Goal: Information Seeking & Learning: Find specific fact

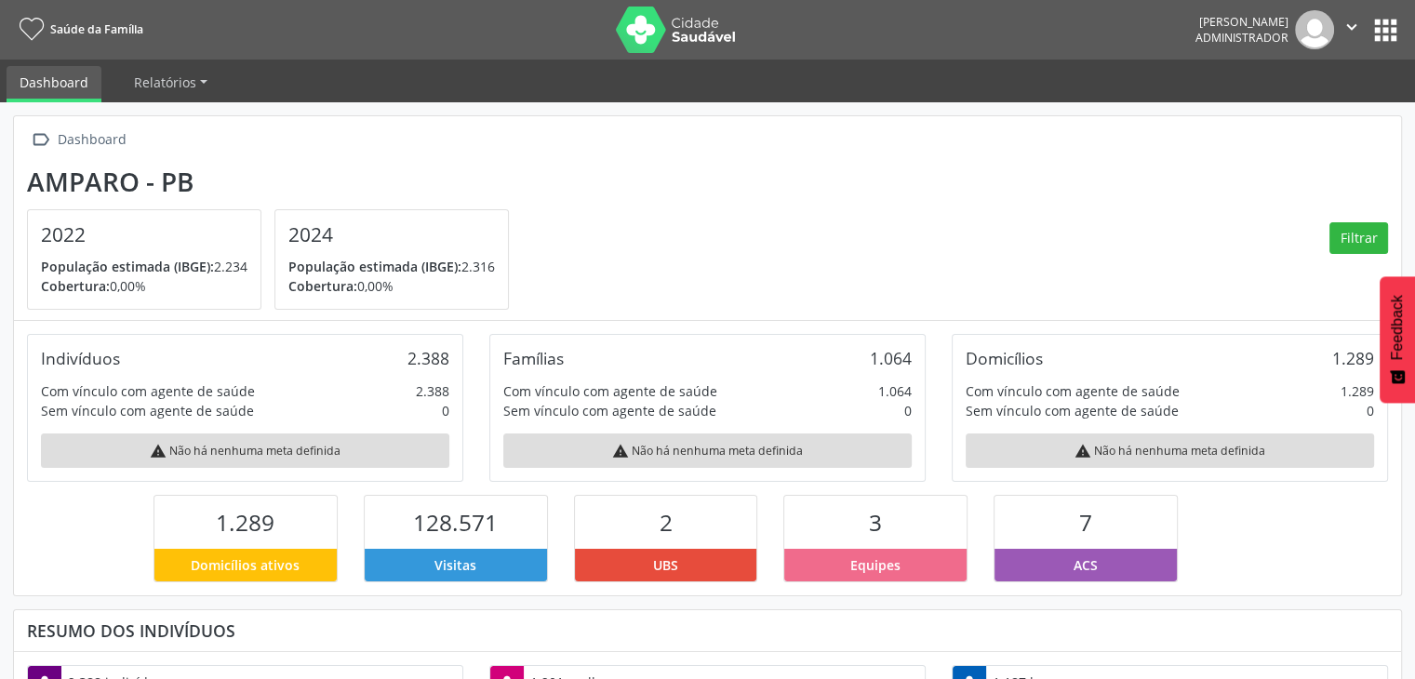
scroll to position [306, 463]
click at [1392, 23] on button "apps" at bounding box center [1386, 30] width 33 height 33
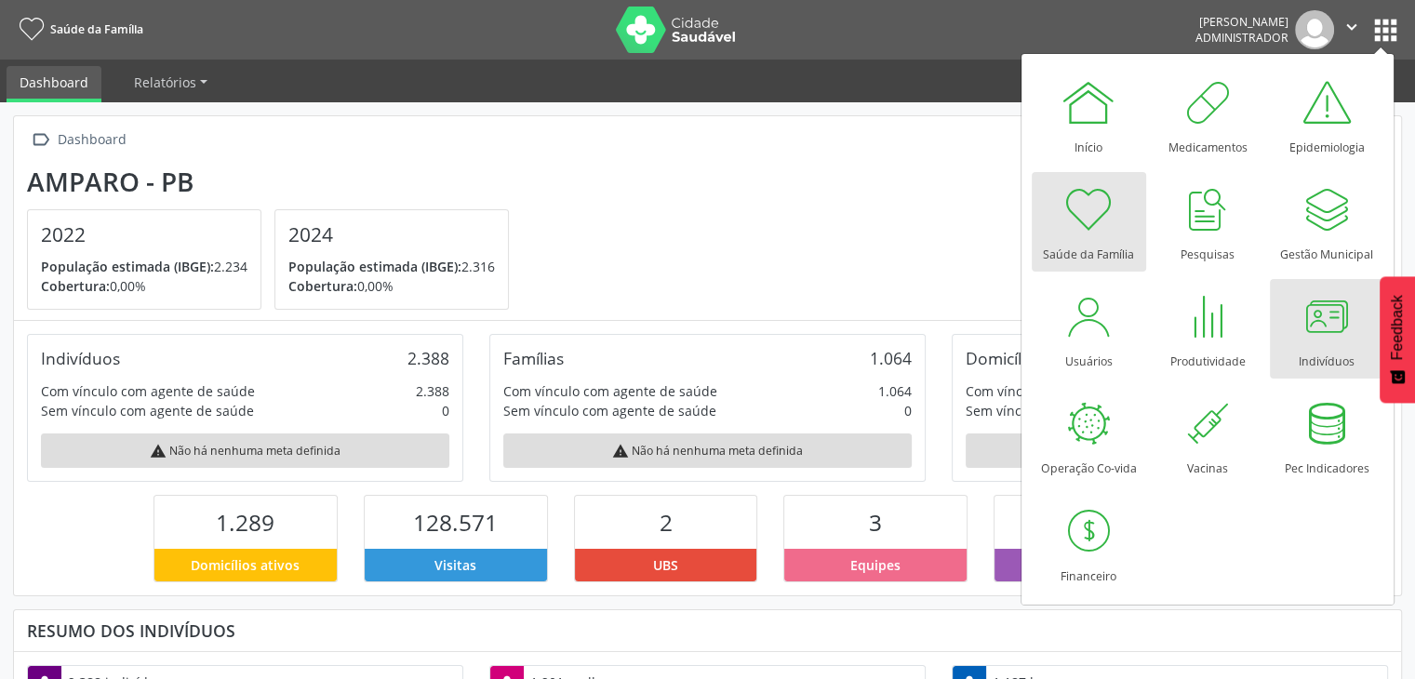
click at [1333, 318] on div at bounding box center [1327, 316] width 56 height 56
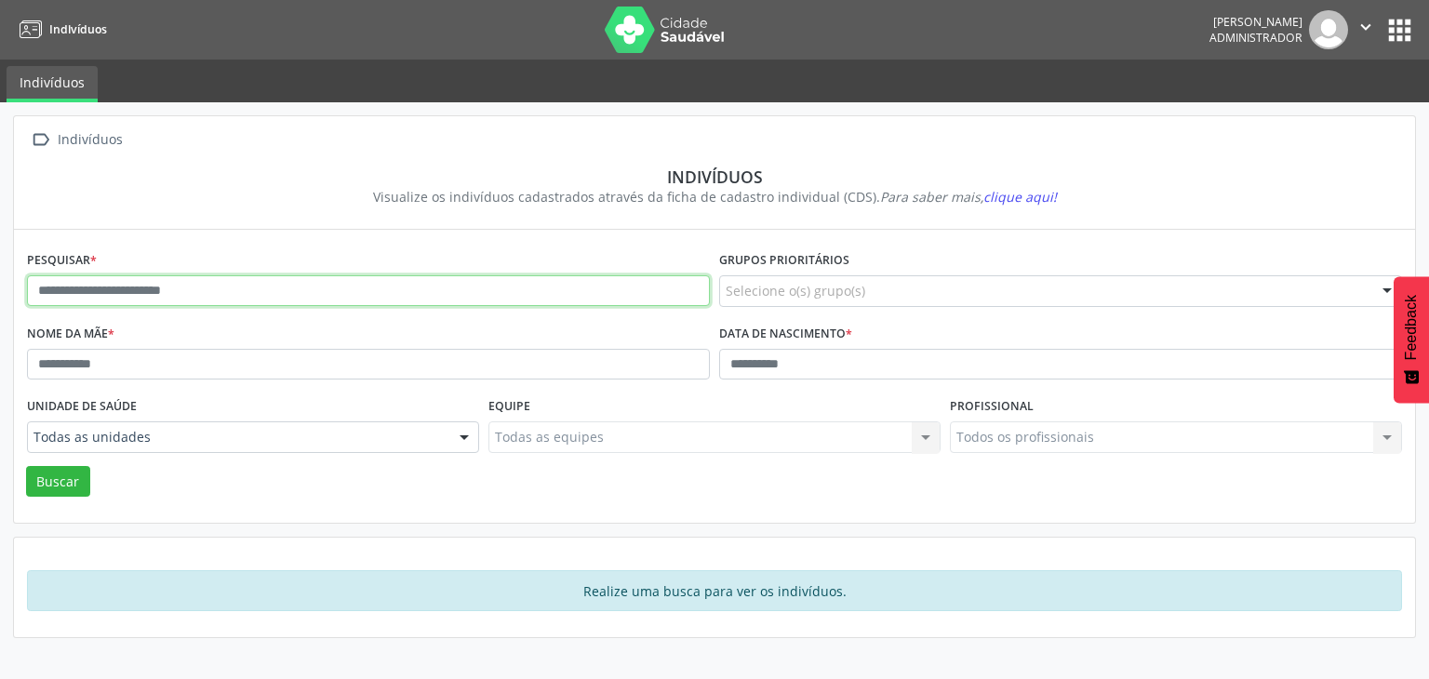
click at [298, 277] on input "text" at bounding box center [368, 291] width 683 height 32
type input "**********"
click at [26, 466] on button "Buscar" at bounding box center [58, 482] width 64 height 32
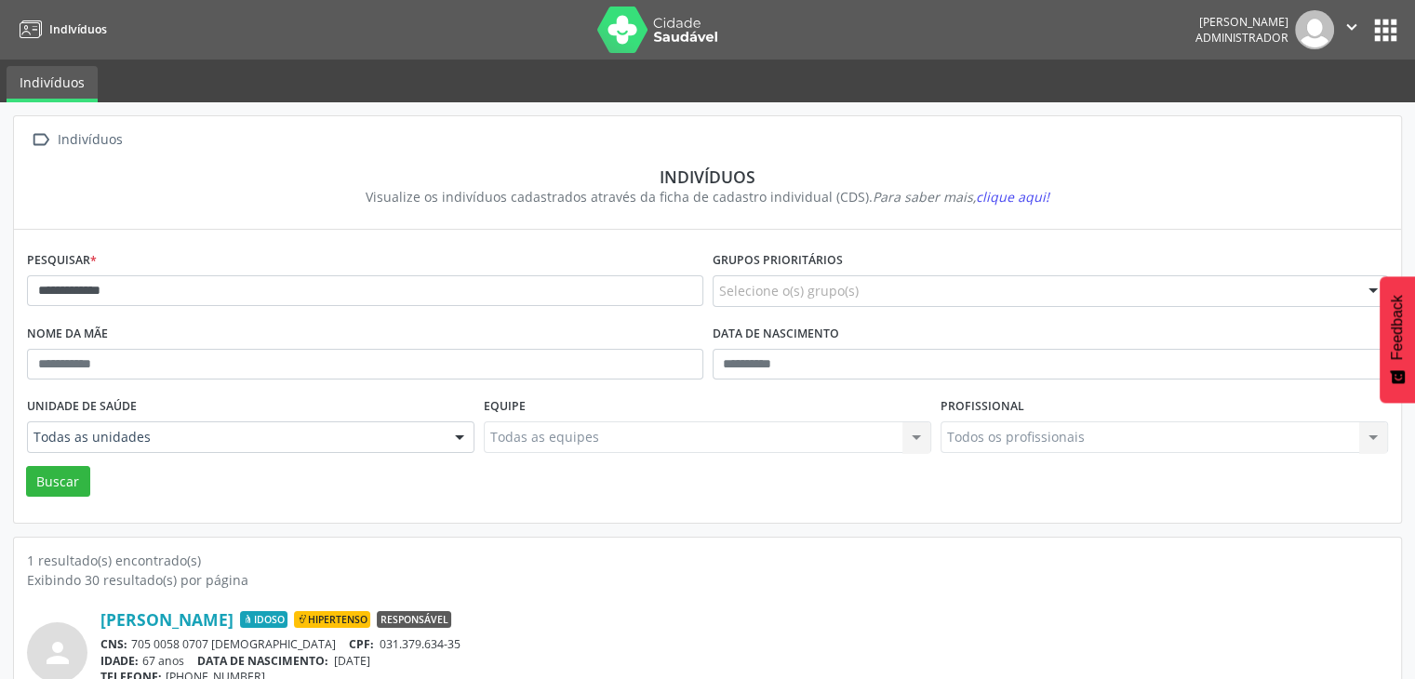
scroll to position [78, 0]
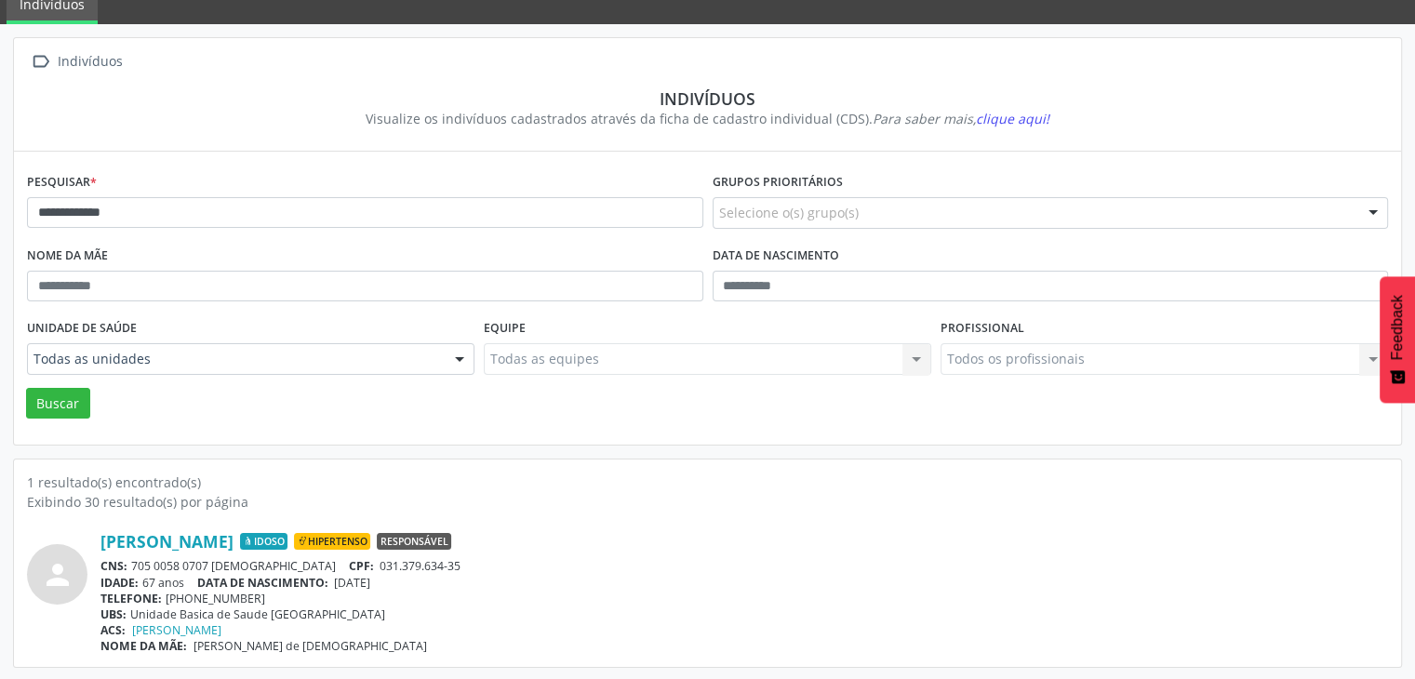
drag, startPoint x: 341, startPoint y: 583, endPoint x: 415, endPoint y: 576, distance: 74.7
click at [415, 576] on div "IDADE: 67 anos DATA DE NASCIMENTO: [DEMOGRAPHIC_DATA]" at bounding box center [745, 583] width 1288 height 16
copy span "[DATE]"
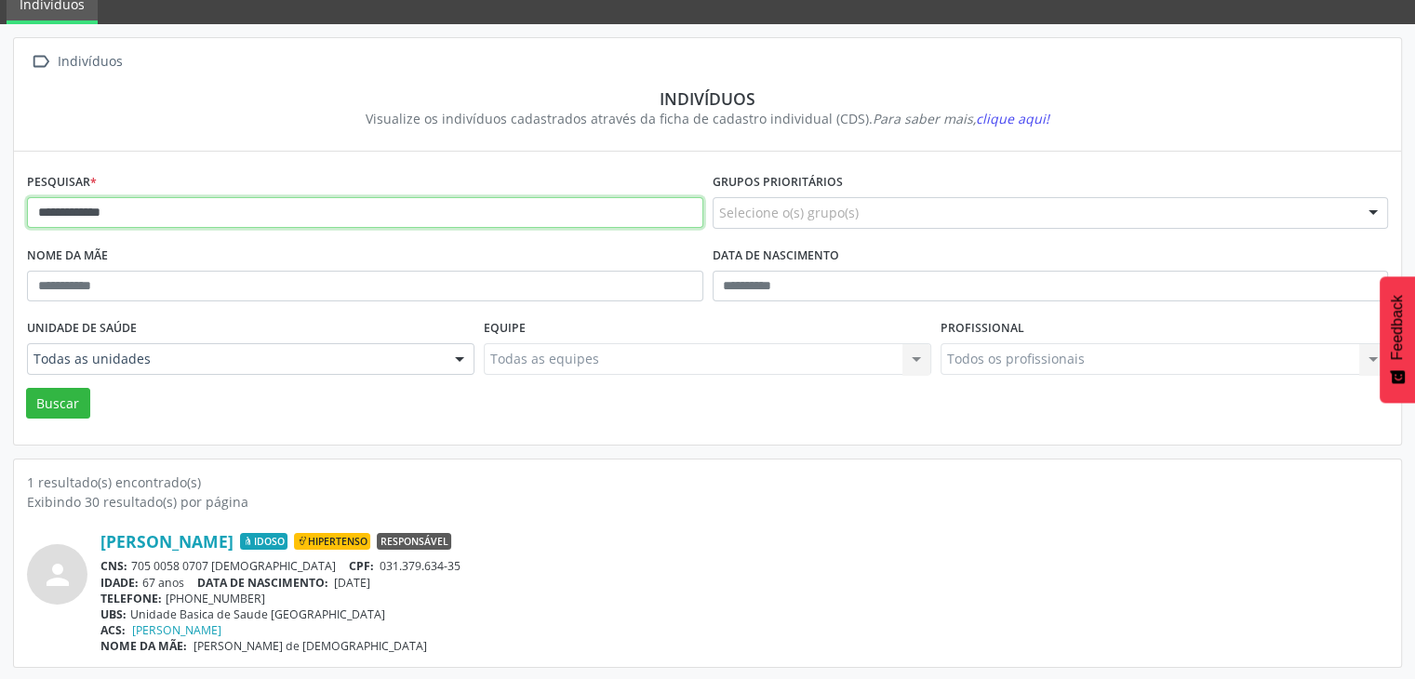
click at [186, 201] on input "**********" at bounding box center [365, 213] width 677 height 32
type input "*******"
click at [26, 388] on button "Buscar" at bounding box center [58, 404] width 64 height 32
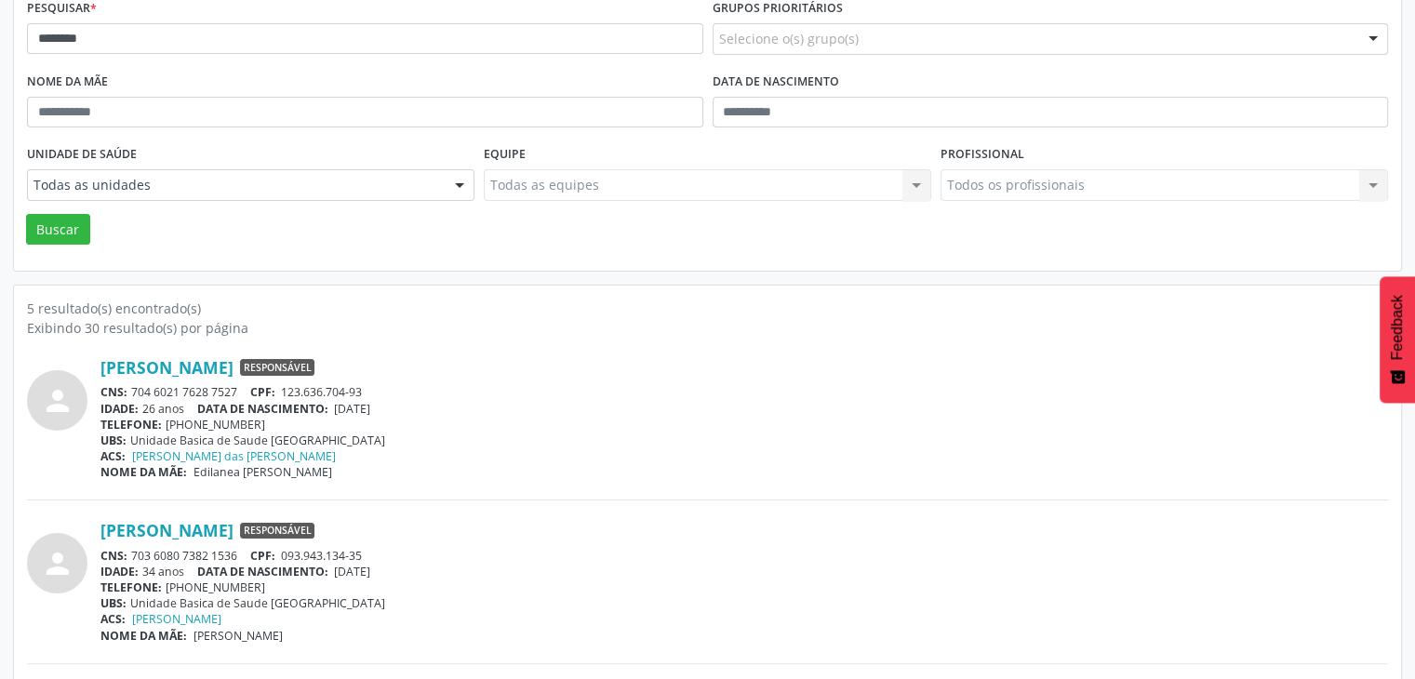
scroll to position [279, 0]
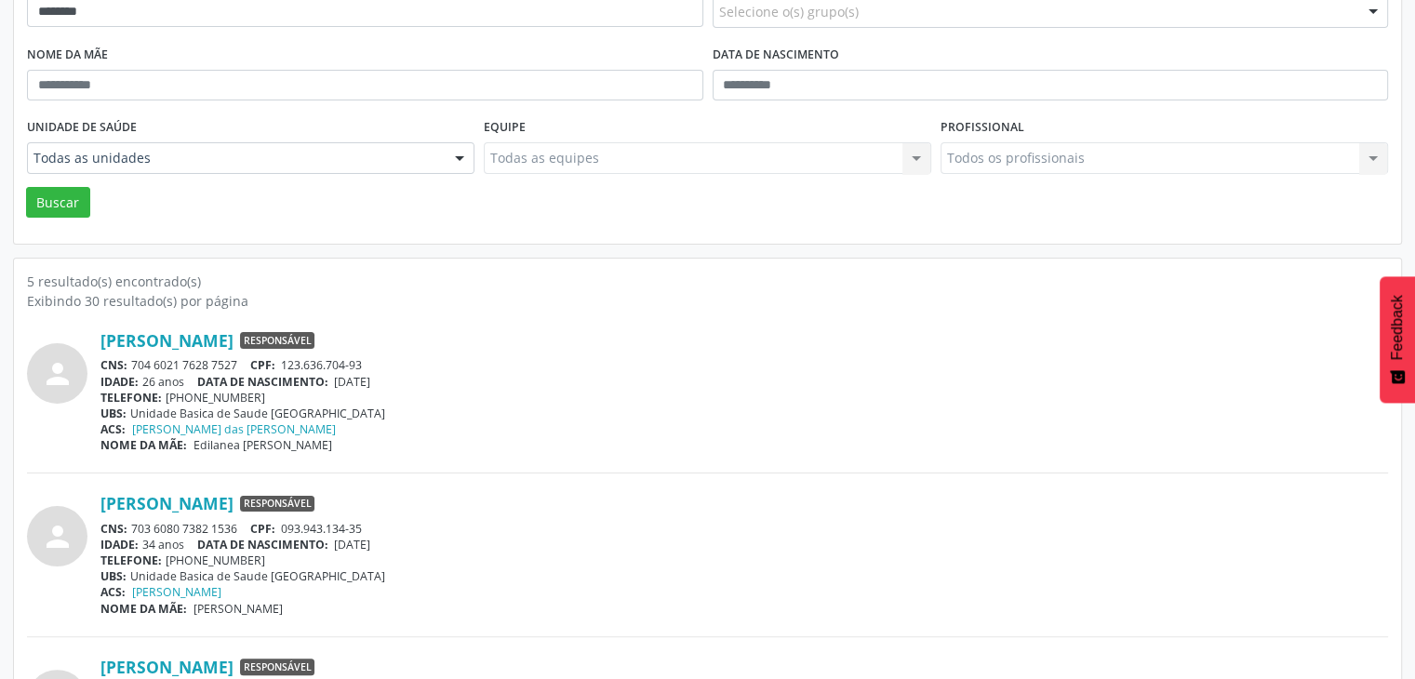
drag, startPoint x: 135, startPoint y: 363, endPoint x: 236, endPoint y: 359, distance: 101.5
click at [236, 359] on div "CNS: 704 6021 7628 7527 CPF: 123.636.704-93" at bounding box center [745, 365] width 1288 height 16
copy div "704 6021 7628 7527"
drag, startPoint x: 340, startPoint y: 379, endPoint x: 398, endPoint y: 377, distance: 58.7
click at [370, 377] on span "[DATE]" at bounding box center [352, 382] width 36 height 16
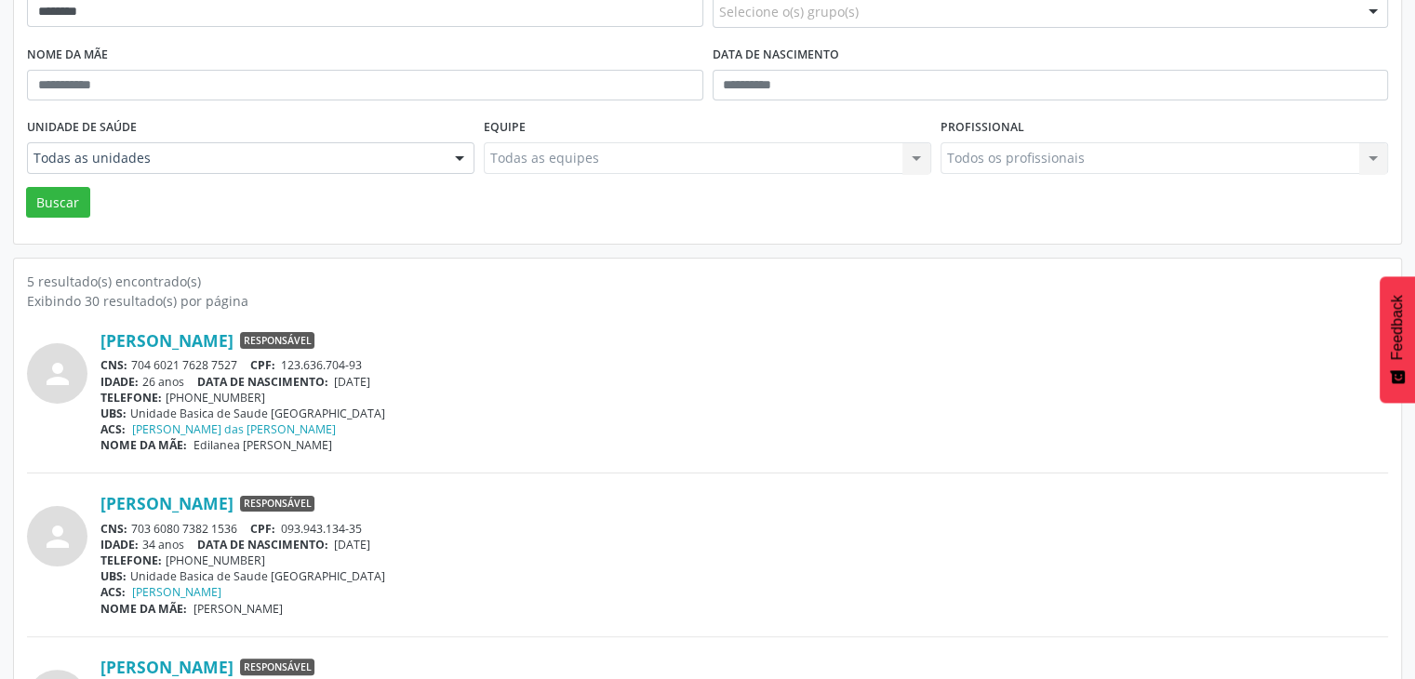
copy span "[DATE]"
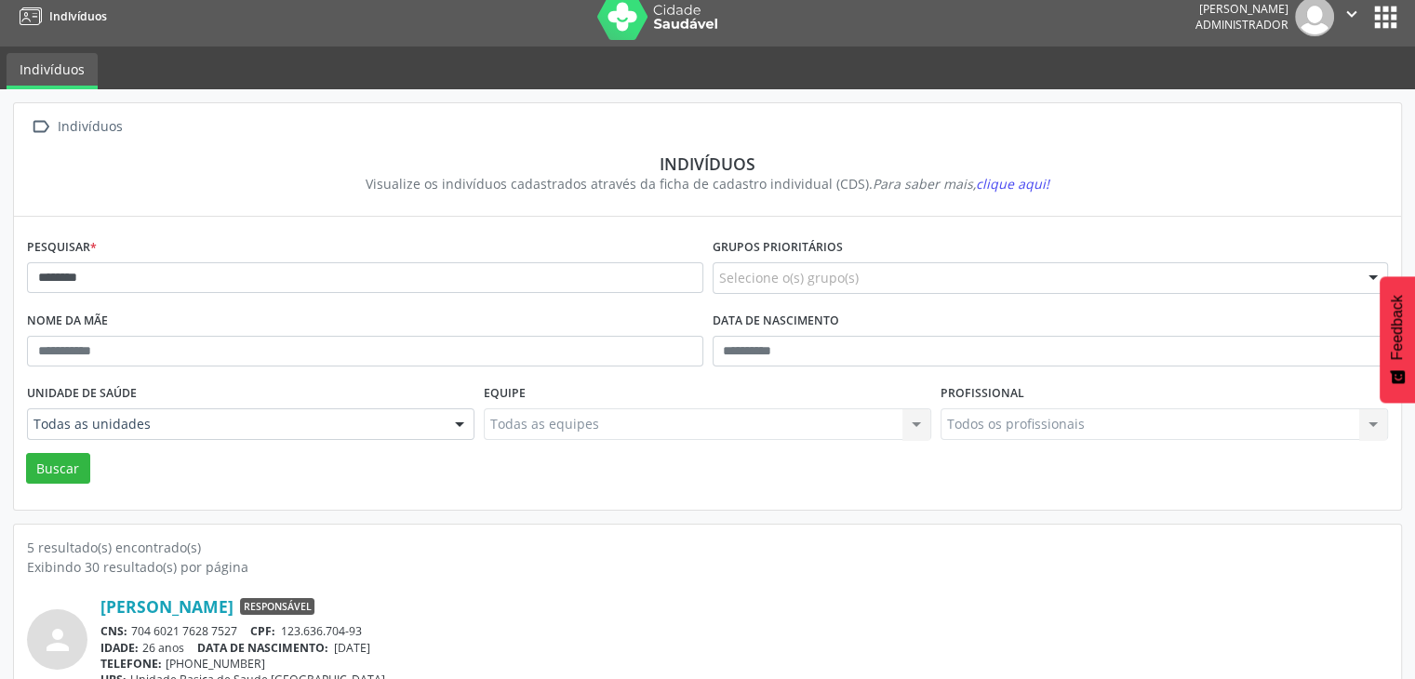
scroll to position [0, 0]
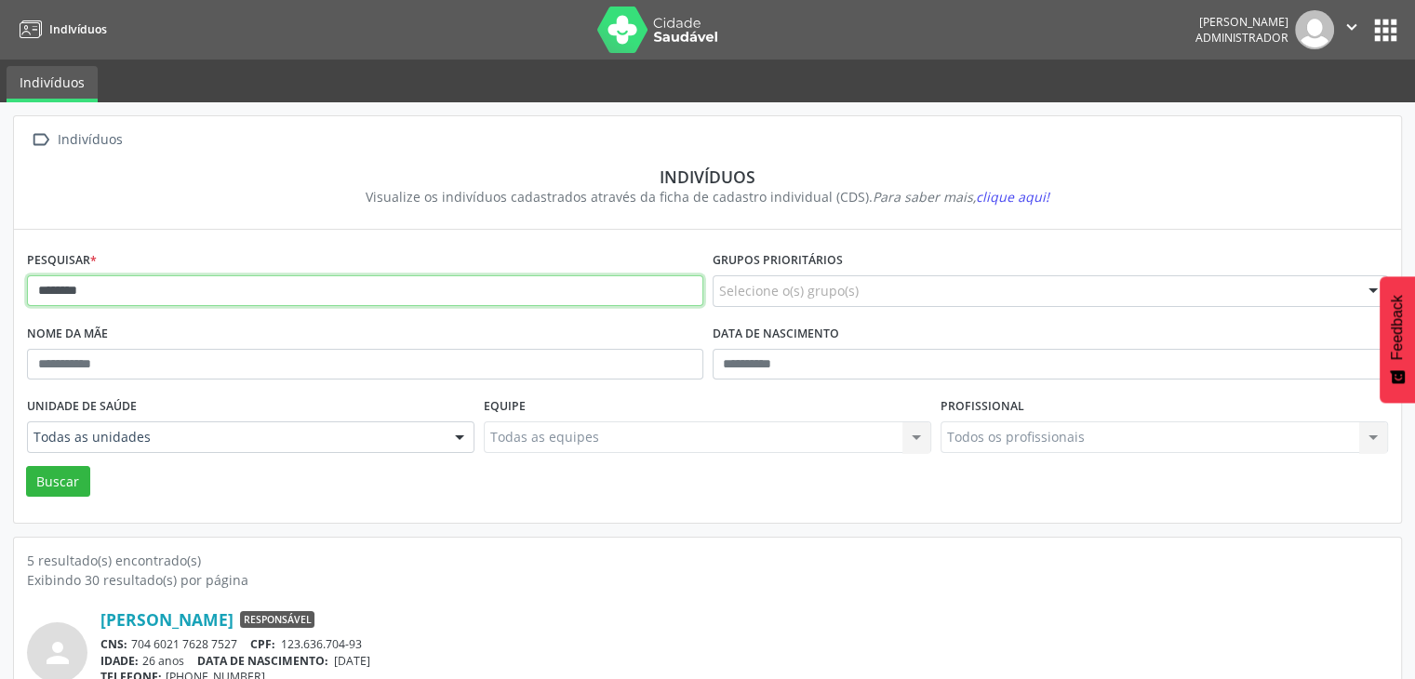
click at [159, 279] on input "*******" at bounding box center [365, 291] width 677 height 32
type input "********"
click at [26, 466] on button "Buscar" at bounding box center [58, 482] width 64 height 32
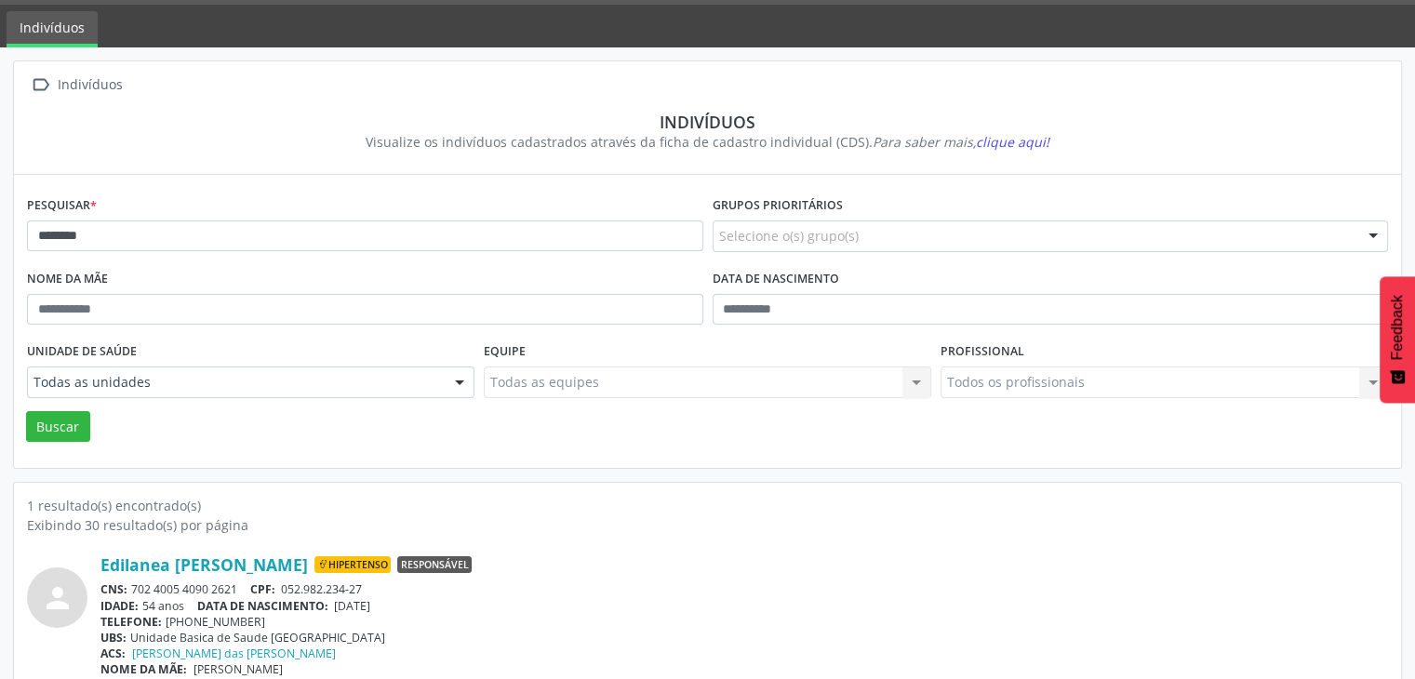
scroll to position [78, 0]
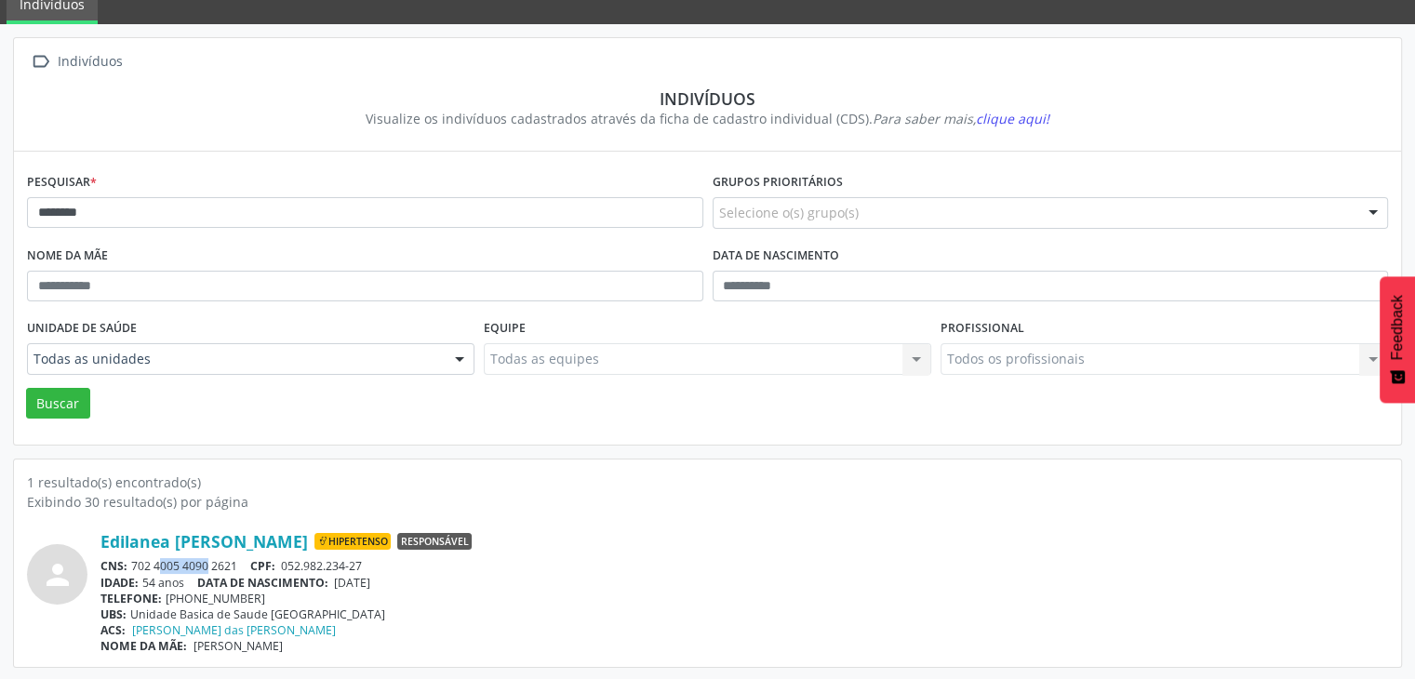
drag, startPoint x: 137, startPoint y: 565, endPoint x: 180, endPoint y: 565, distance: 42.8
click at [186, 565] on div "CNS: 702 4005 4090 2621 CPF: 052.982.234-27" at bounding box center [745, 566] width 1288 height 16
click at [154, 558] on div "CNS: 702 4005 4090 2621 CPF: 052.982.234-27" at bounding box center [745, 566] width 1288 height 16
drag, startPoint x: 129, startPoint y: 561, endPoint x: 241, endPoint y: 564, distance: 111.7
click at [241, 564] on div "CNS: 702 4005 4090 2621 CPF: 052.982.234-27" at bounding box center [745, 566] width 1288 height 16
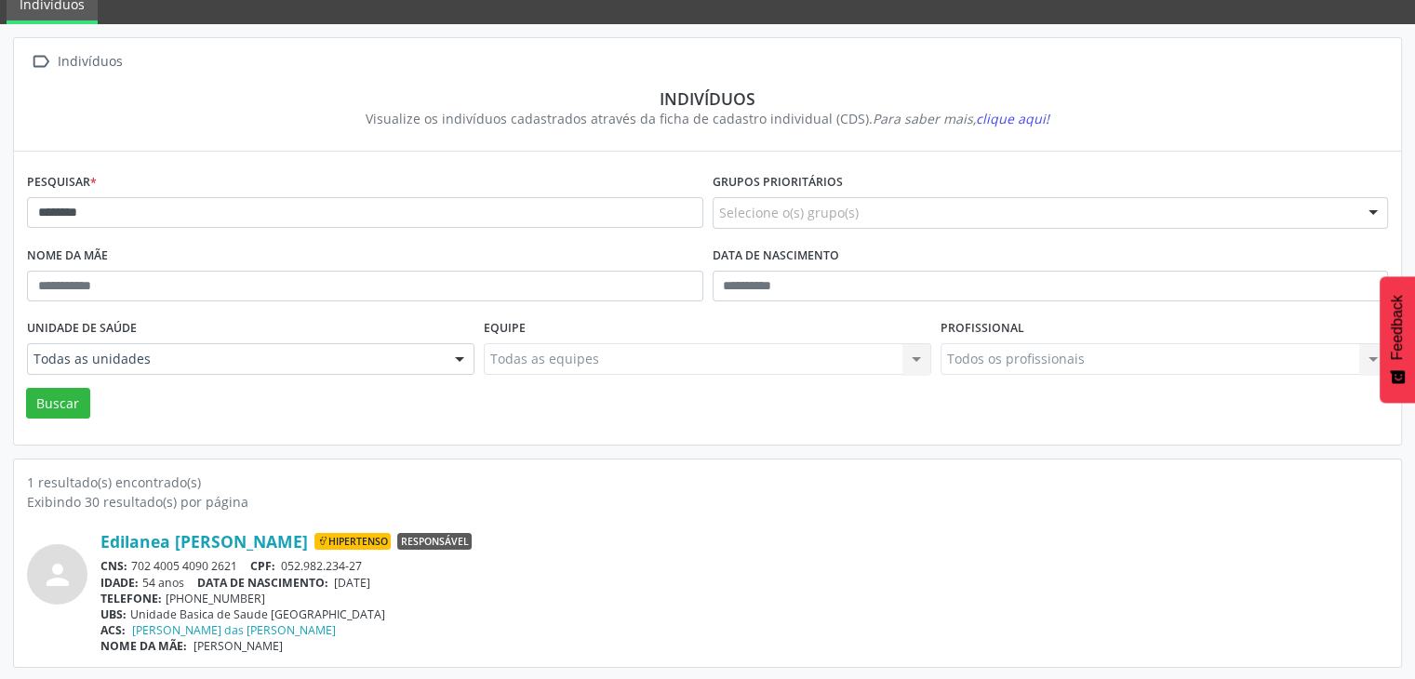
copy div "702 4005 4090 2621"
drag, startPoint x: 342, startPoint y: 575, endPoint x: 402, endPoint y: 577, distance: 59.6
click at [402, 577] on div "IDADE: 54 anos DATA DE NASCIMENTO: [DEMOGRAPHIC_DATA]" at bounding box center [745, 583] width 1288 height 16
copy span "[DATE]"
